Goal: Navigation & Orientation: Find specific page/section

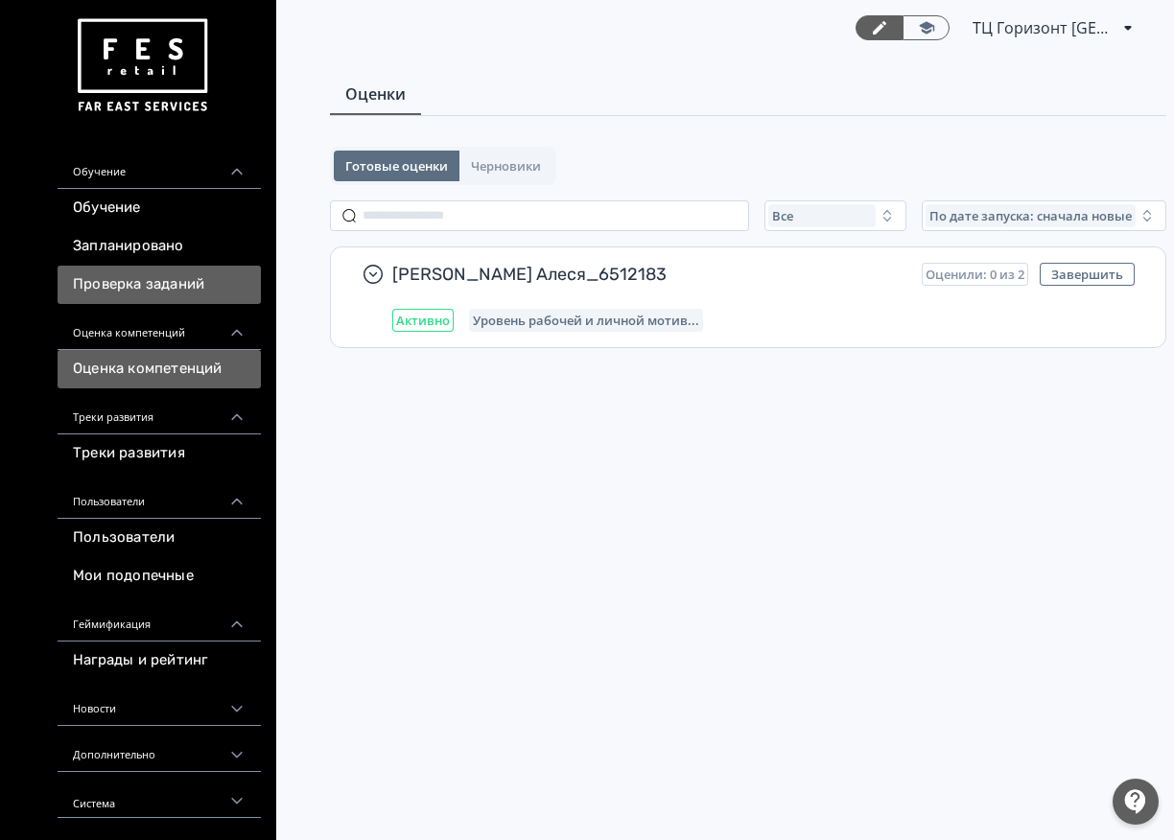
click at [170, 288] on link "Проверка заданий" at bounding box center [159, 285] width 203 height 38
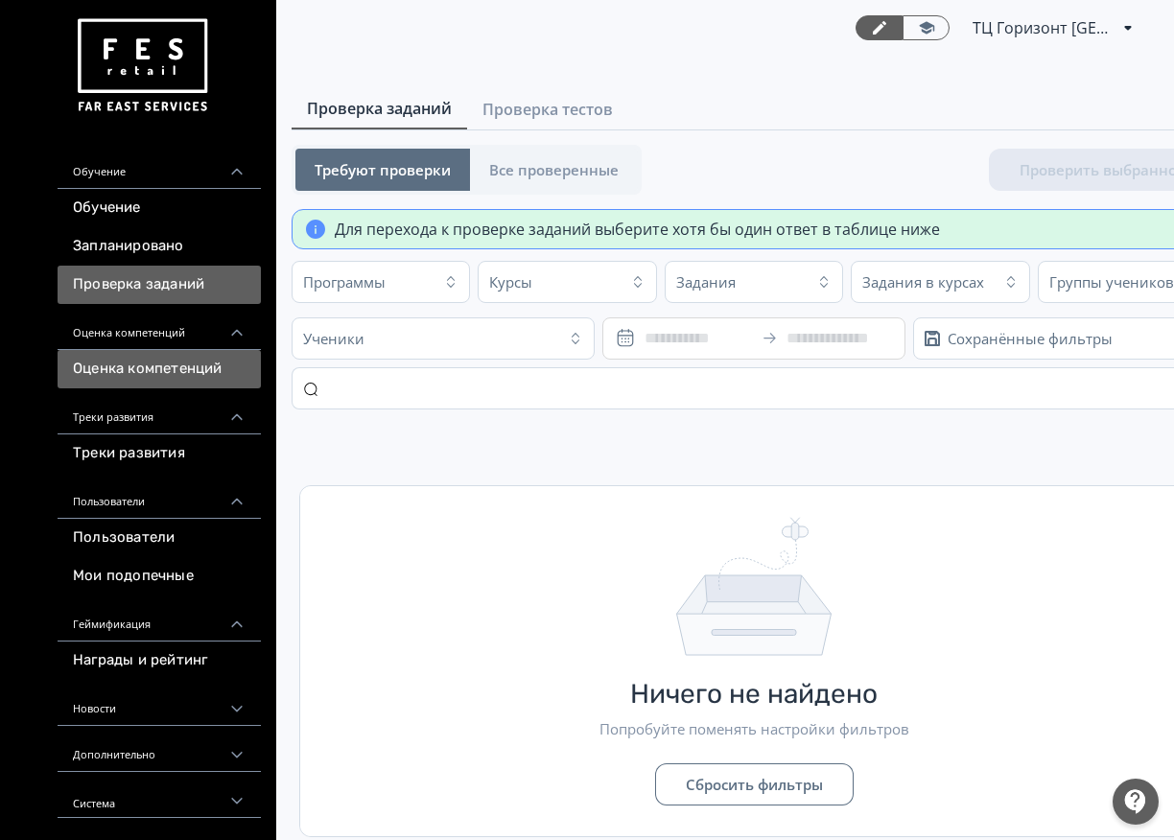
click at [174, 362] on link "Оценка компетенций" at bounding box center [159, 369] width 203 height 38
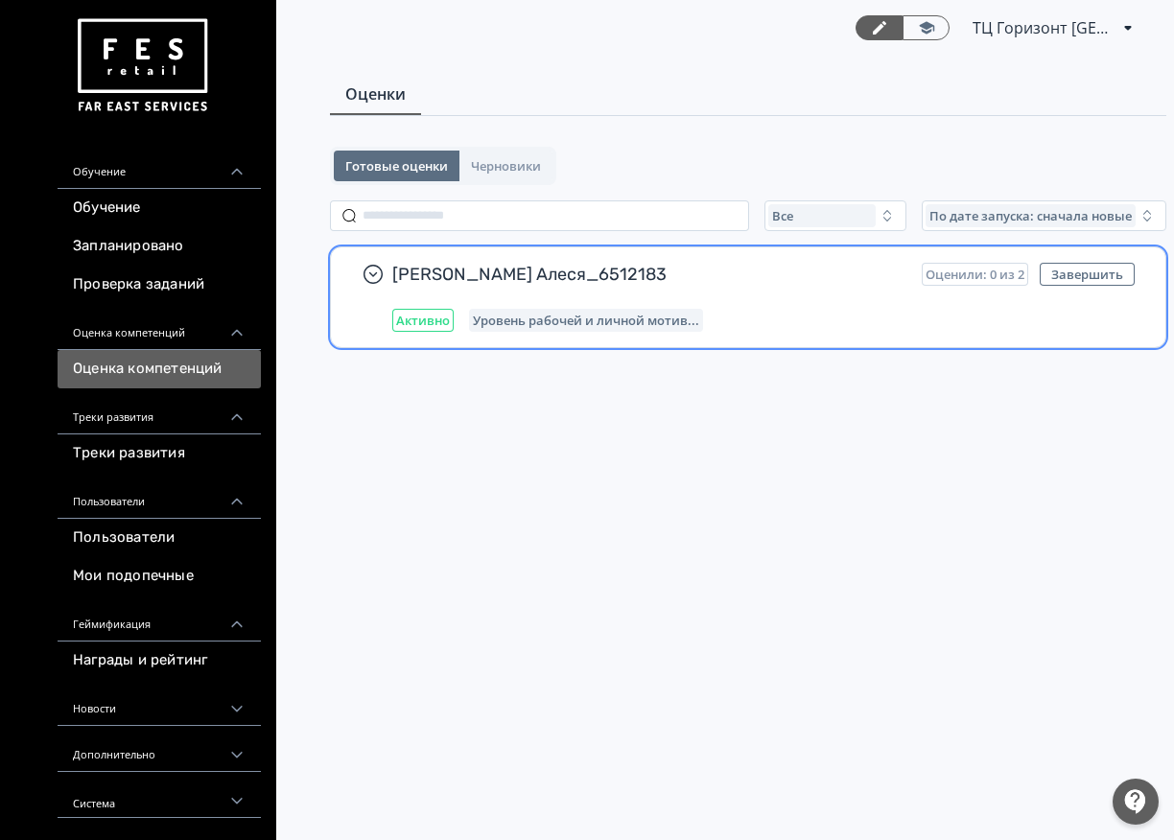
click at [495, 289] on div "[PERSON_NAME] Алеся_6512183 Оценили: 0 из 2 Завершить Активно Уровень рабочей и…" at bounding box center [763, 297] width 743 height 69
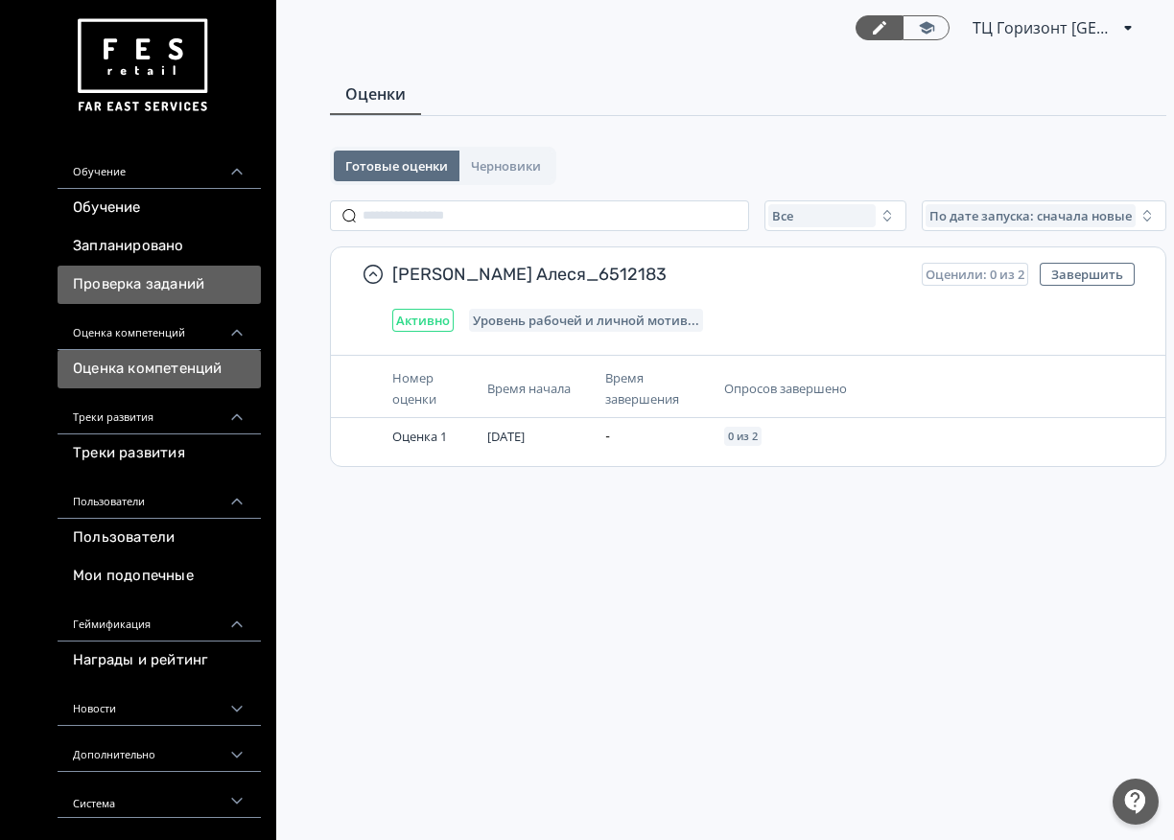
click at [189, 297] on link "Проверка заданий" at bounding box center [159, 285] width 203 height 38
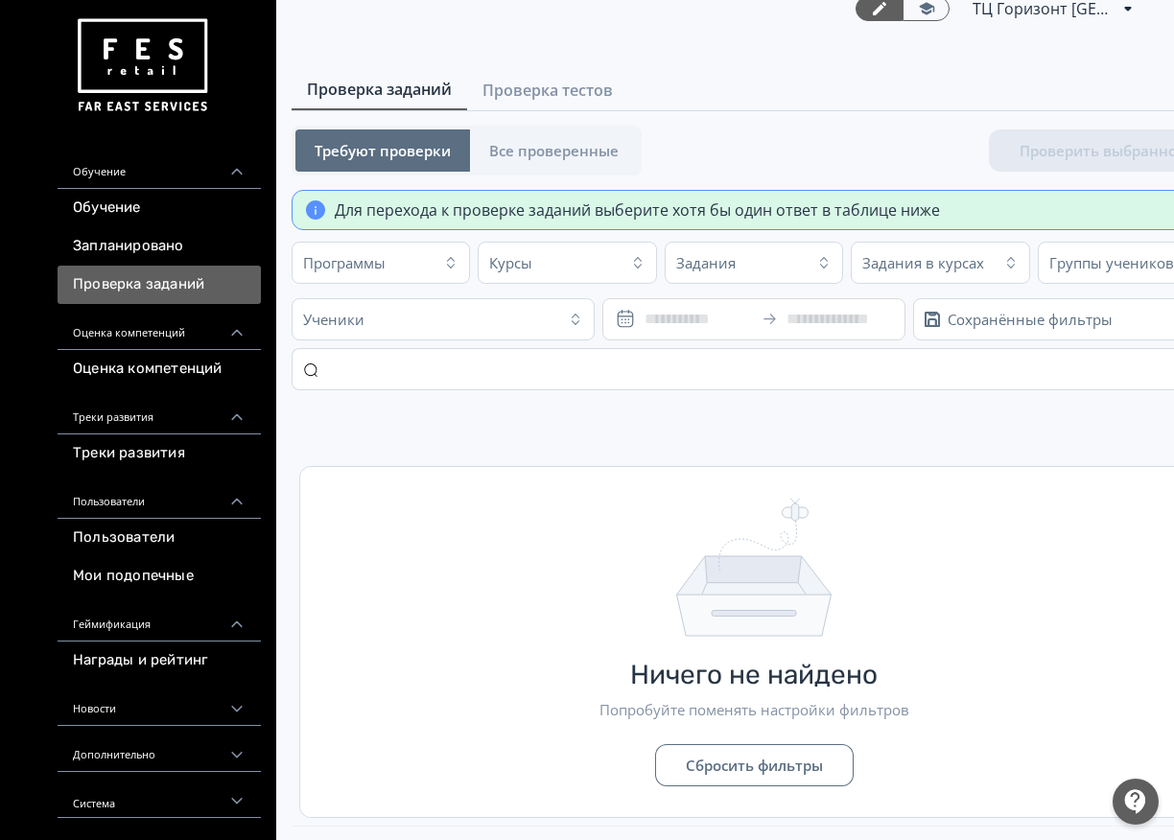
scroll to position [25, 0]
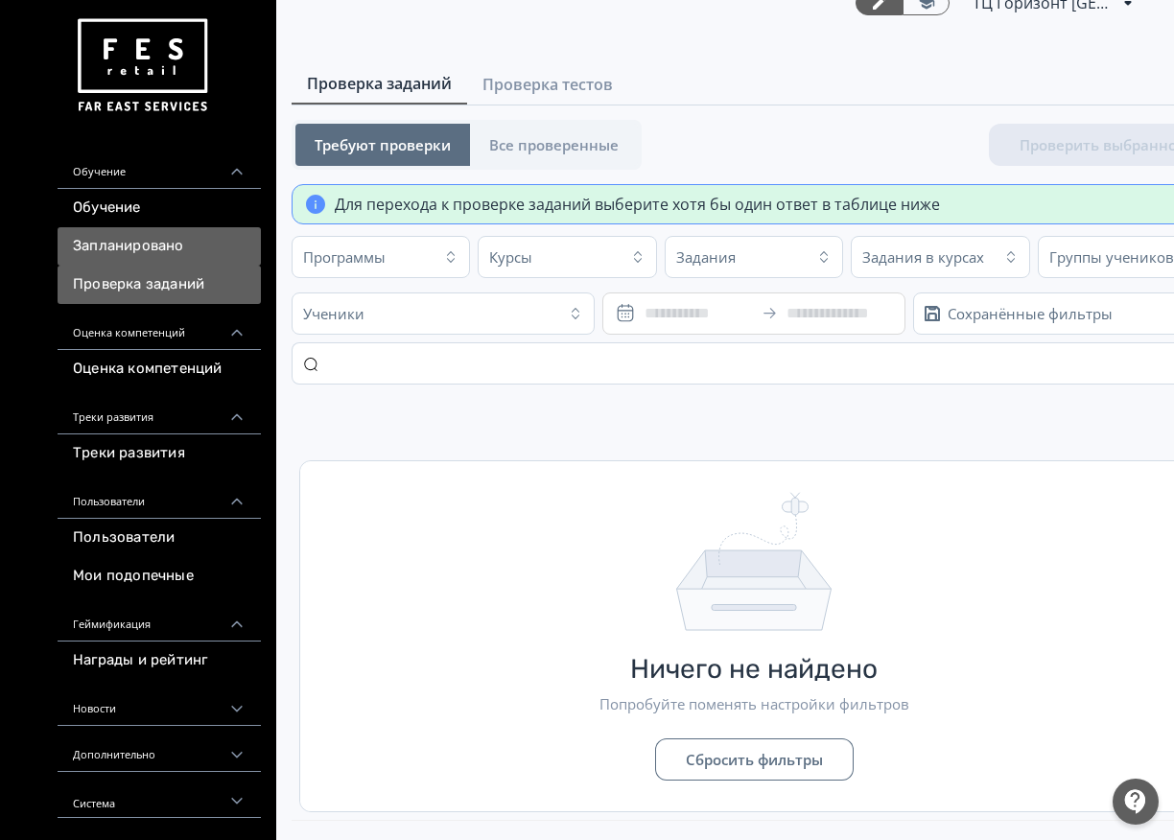
click at [99, 244] on link "Запланировано" at bounding box center [159, 246] width 203 height 38
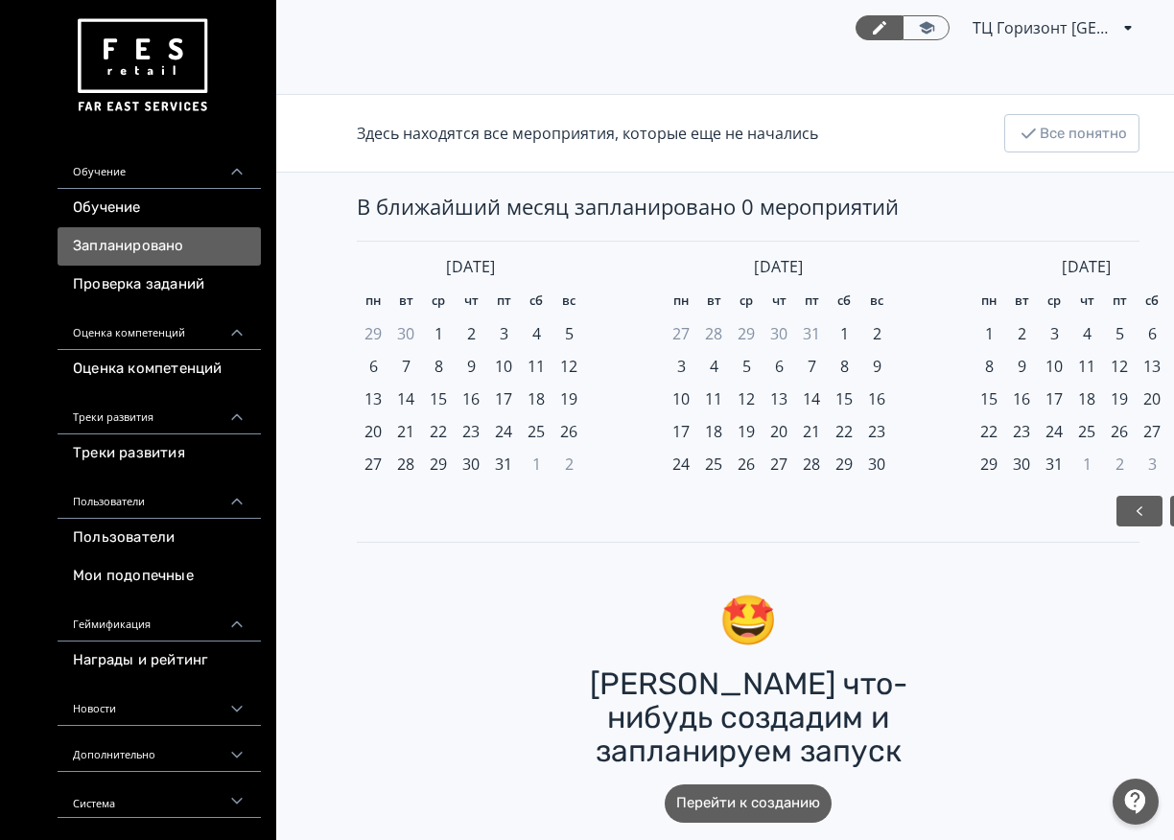
click at [103, 210] on link "Обучение" at bounding box center [159, 208] width 203 height 38
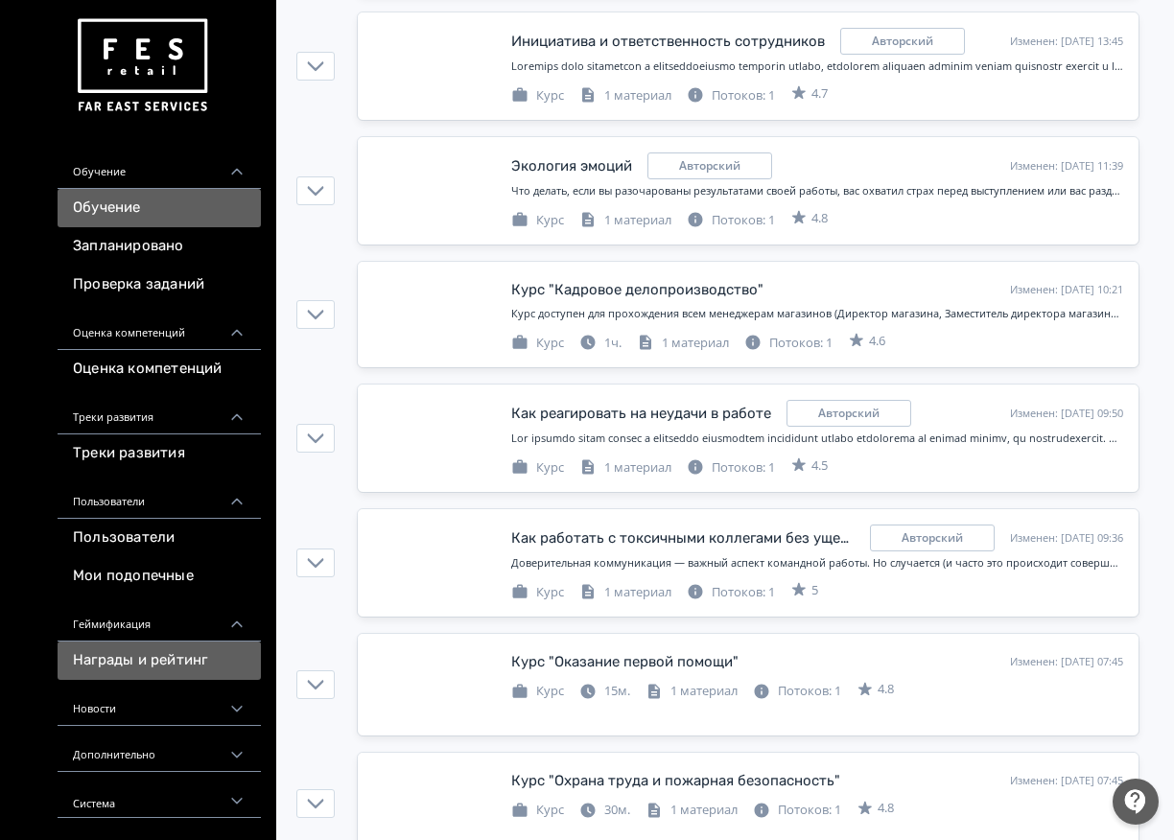
scroll to position [767, 0]
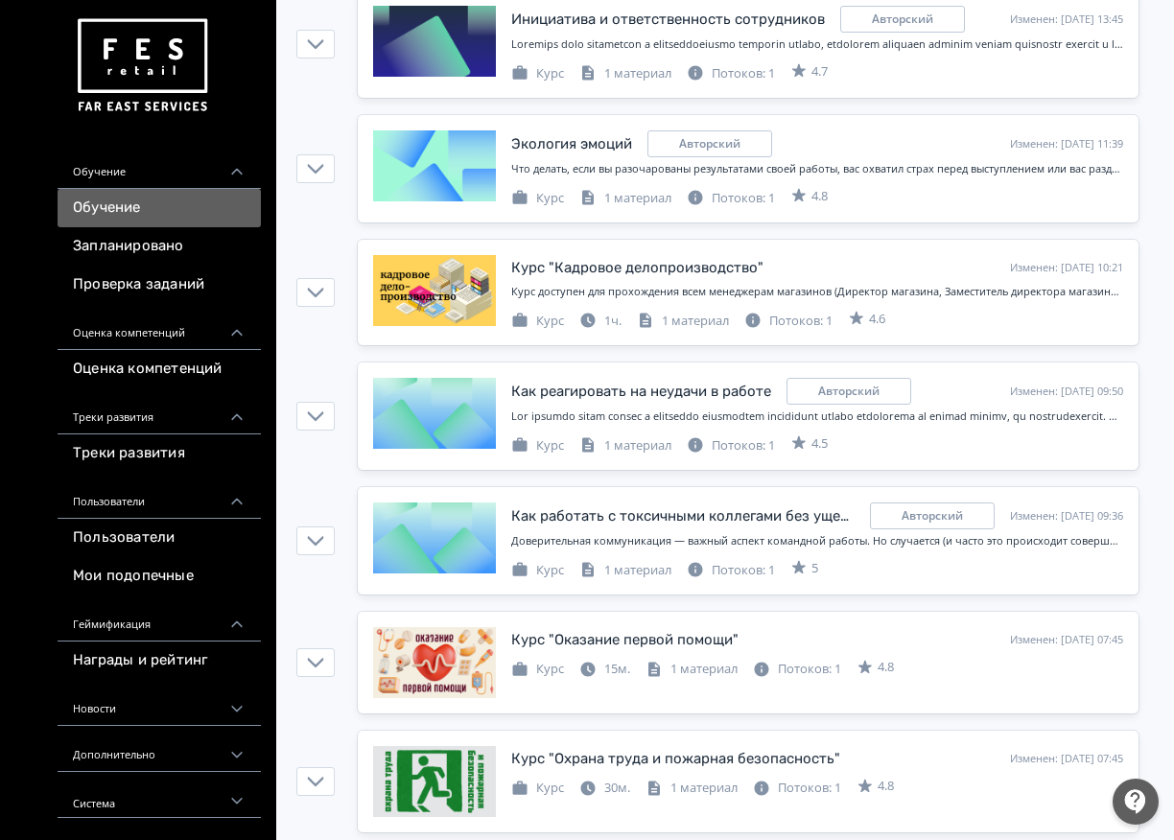
click at [144, 703] on div "Новости" at bounding box center [159, 703] width 203 height 46
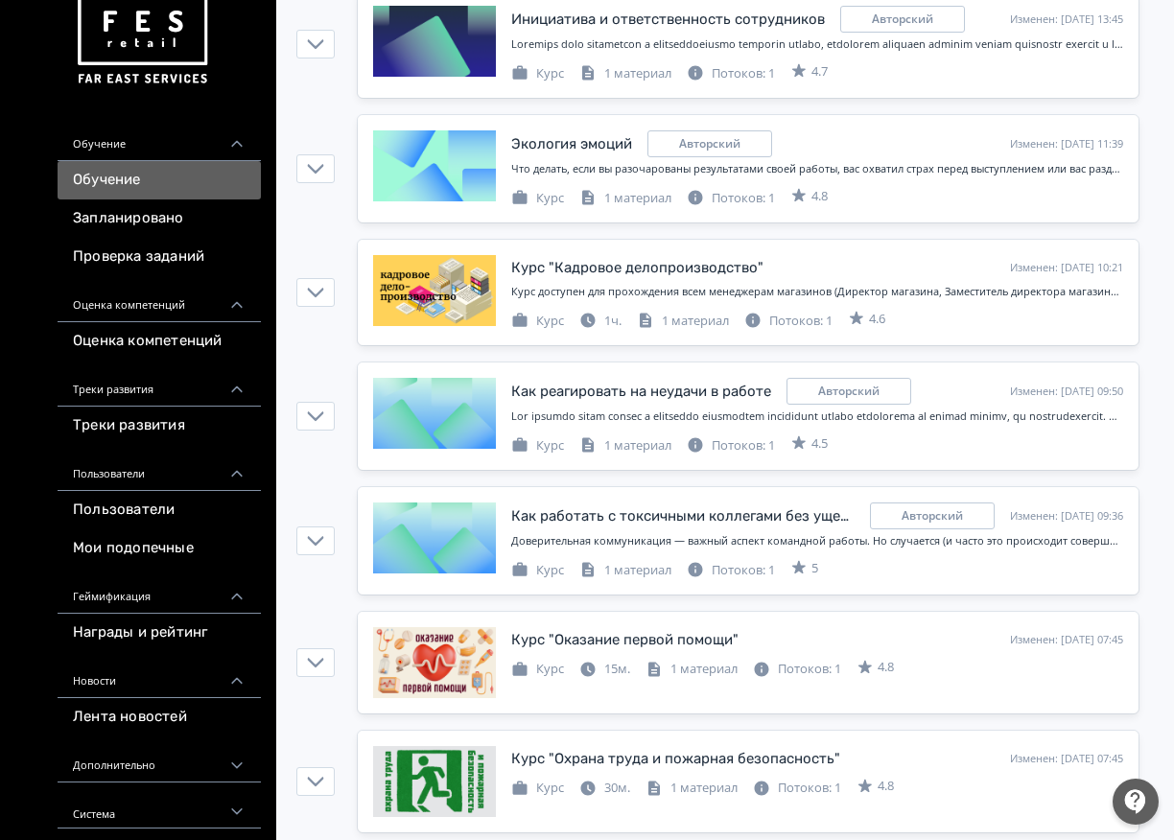
click at [143, 759] on div "Дополнительно" at bounding box center [159, 760] width 203 height 46
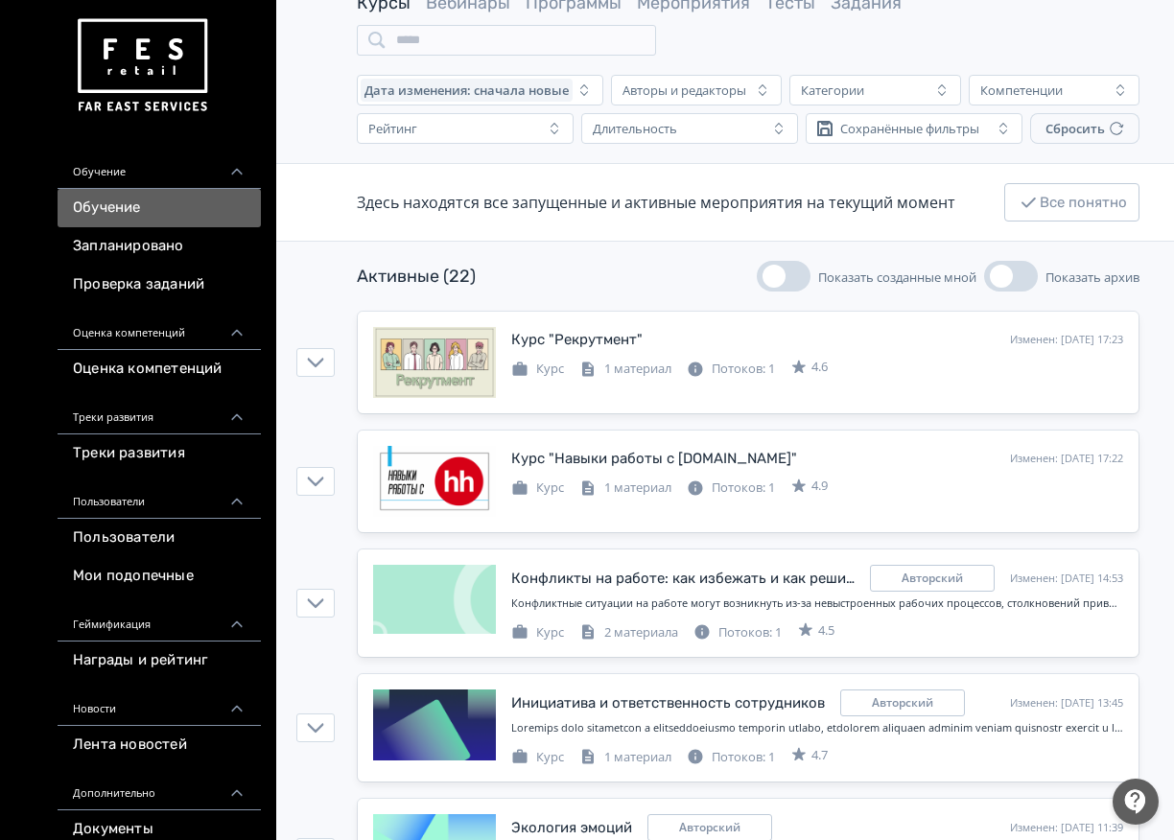
scroll to position [0, 0]
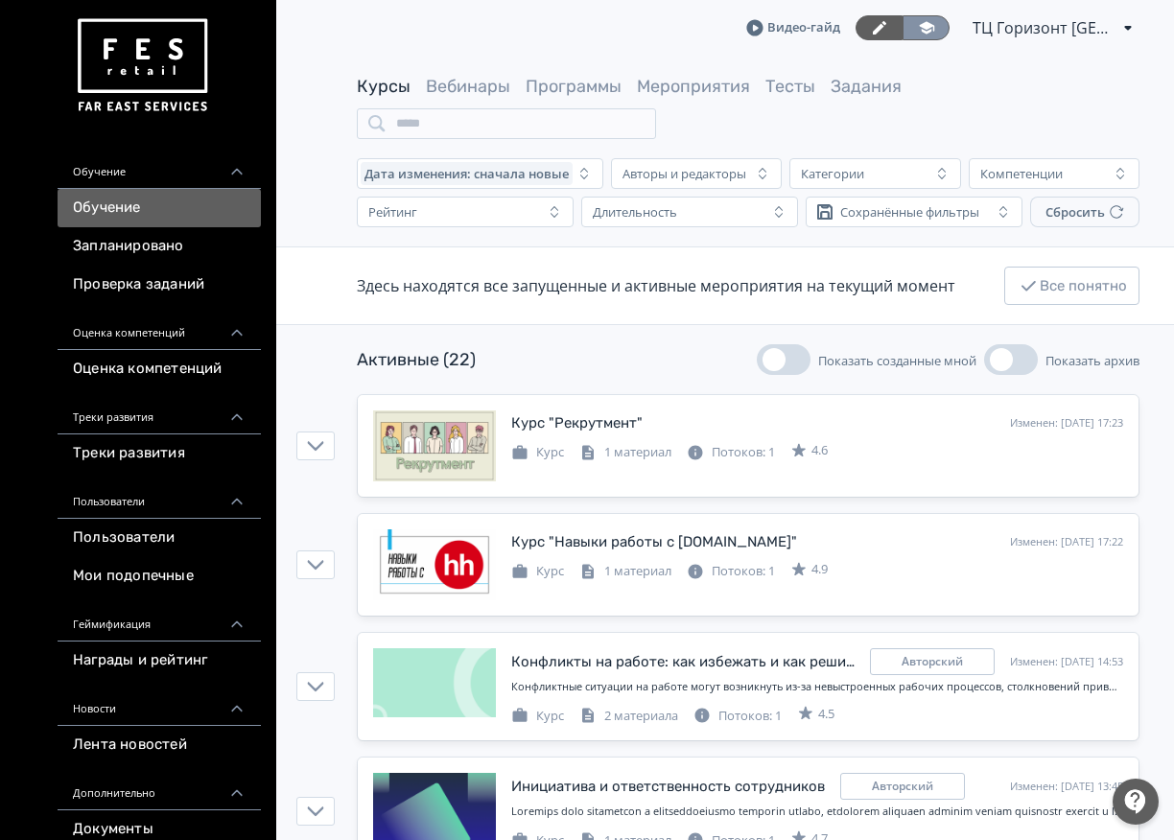
click at [929, 37] on link at bounding box center [926, 27] width 47 height 25
